Goal: Navigation & Orientation: Find specific page/section

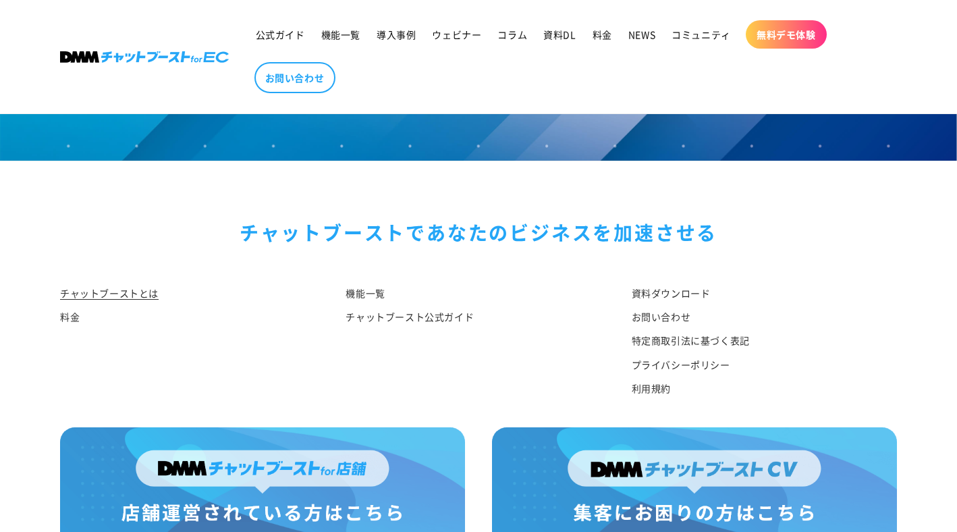
scroll to position [7104, 0]
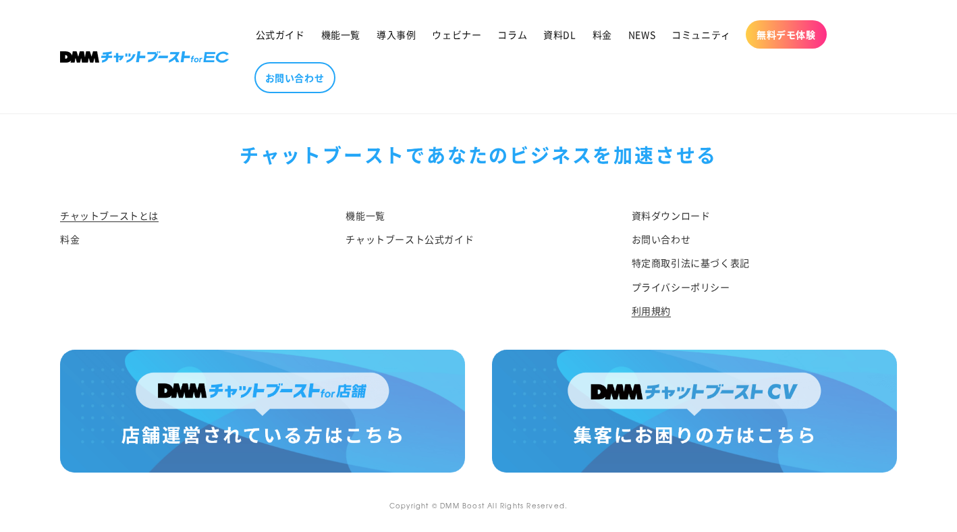
click at [661, 308] on link "利用規約" at bounding box center [651, 311] width 39 height 24
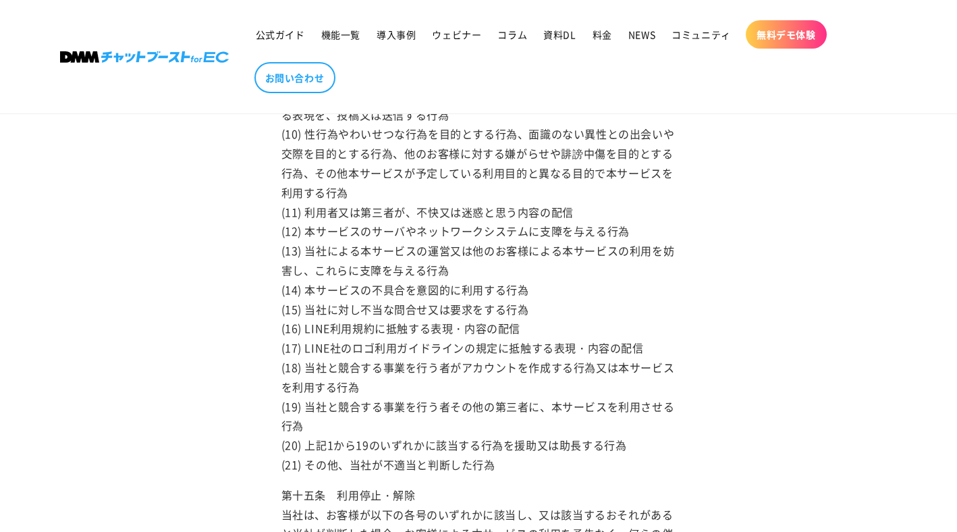
scroll to position [6499, 0]
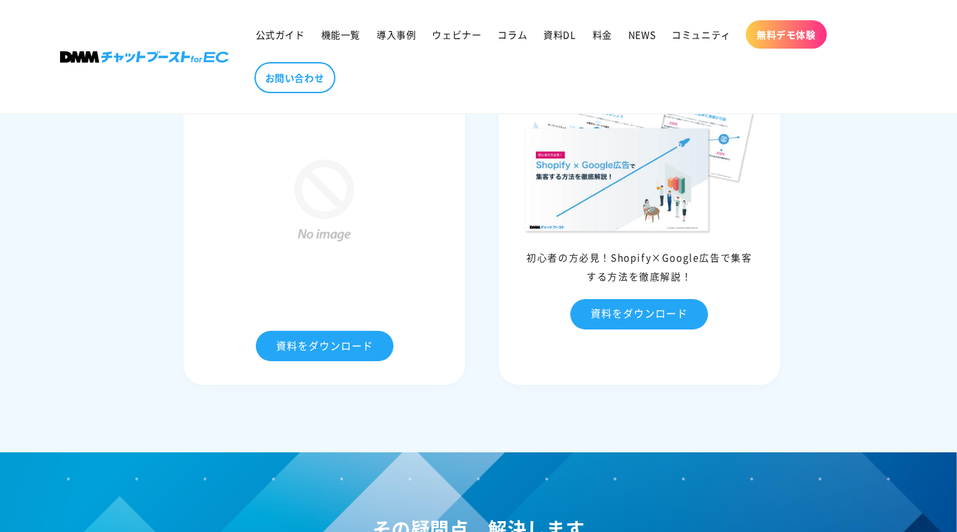
scroll to position [6330, 0]
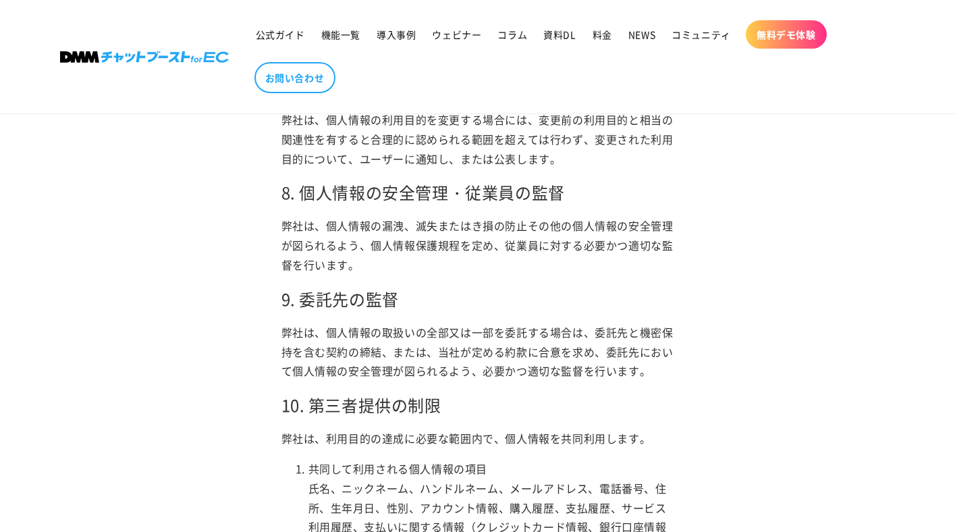
scroll to position [1850, 0]
